Goal: Task Accomplishment & Management: Complete application form

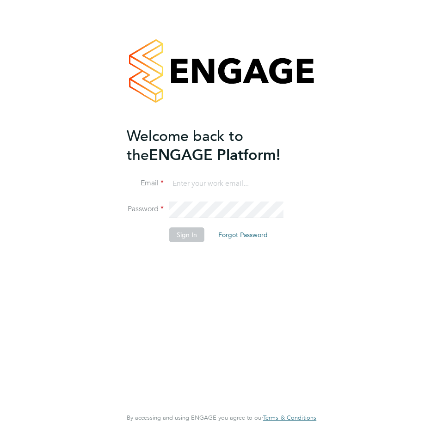
type input "montysymons@jambo.co"
click at [192, 234] on button "Sign In" at bounding box center [186, 235] width 35 height 15
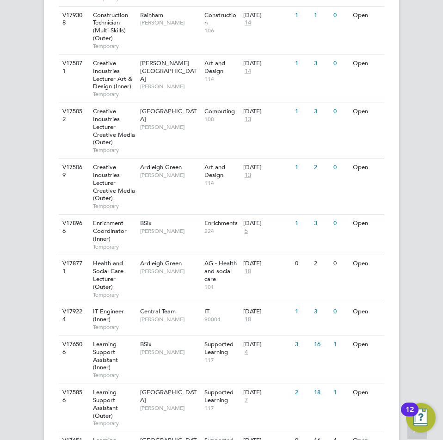
scroll to position [1064, 0]
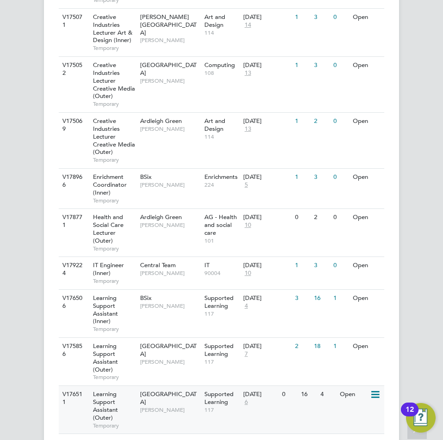
click at [179, 393] on div "[GEOGRAPHIC_DATA] [PERSON_NAME]" at bounding box center [170, 402] width 65 height 32
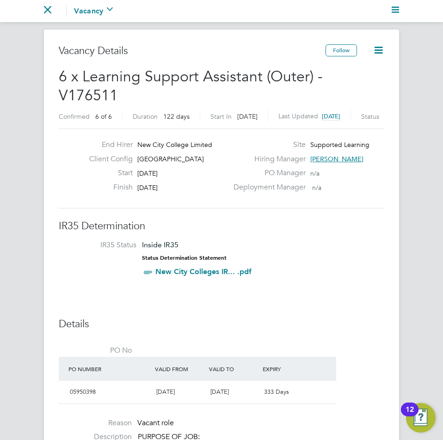
click at [185, 154] on div "Client Config Epping Forest Campus" at bounding box center [155, 161] width 147 height 14
copy div "Epping Forest Campus Start"
